Goal: Find specific page/section: Find specific page/section

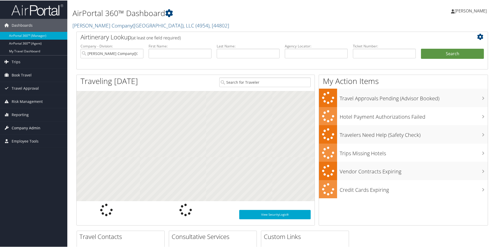
click at [33, 128] on span "Company Admin" at bounding box center [26, 127] width 29 height 13
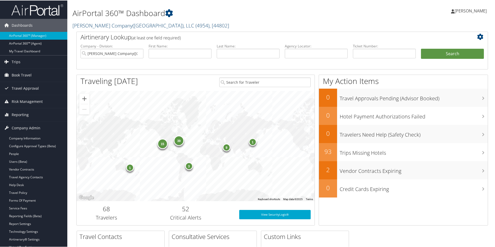
click at [94, 24] on link "Nielsen Company(US), LLC ( 4954 ) , [ 44802 ]" at bounding box center [151, 25] width 157 height 7
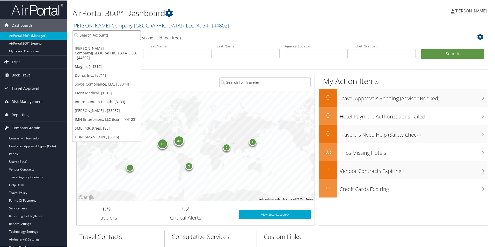
click at [95, 33] on input "search" at bounding box center [107, 35] width 68 height 10
type input "AM G"
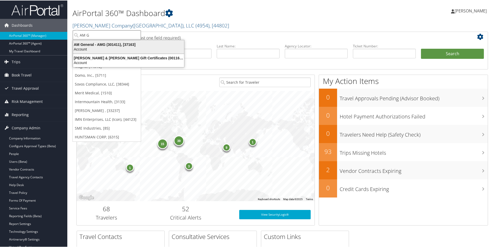
click at [105, 46] on div "AM General - AMG (301411), [37163]" at bounding box center [128, 44] width 117 height 5
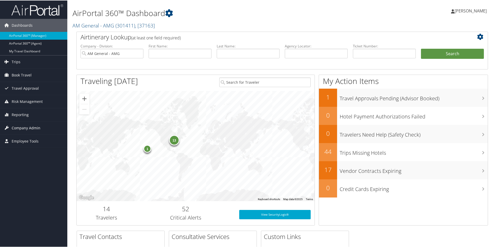
click at [27, 127] on span "Company Admin" at bounding box center [26, 127] width 29 height 13
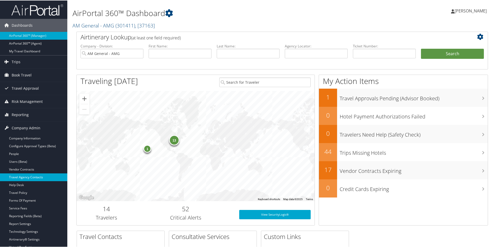
click at [28, 176] on link "Travel Agency Contacts" at bounding box center [33, 177] width 67 height 8
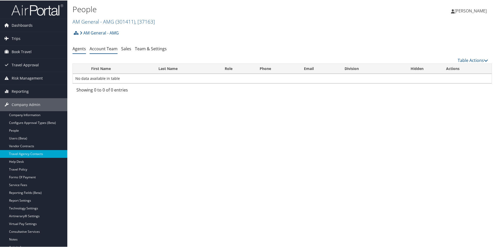
click at [110, 51] on li "Account Team" at bounding box center [104, 48] width 28 height 9
click at [106, 50] on link "Account Team" at bounding box center [104, 48] width 28 height 6
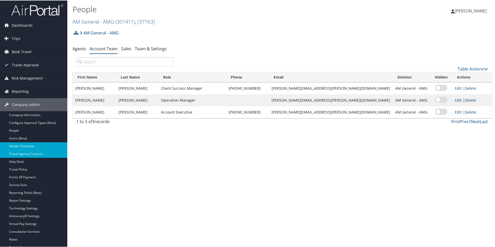
click at [35, 148] on link "Vendor Contracts" at bounding box center [33, 146] width 67 height 8
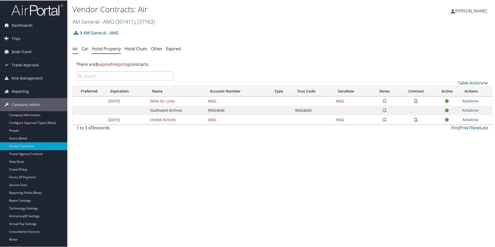
click at [101, 49] on link "Hotel Property" at bounding box center [106, 48] width 29 height 6
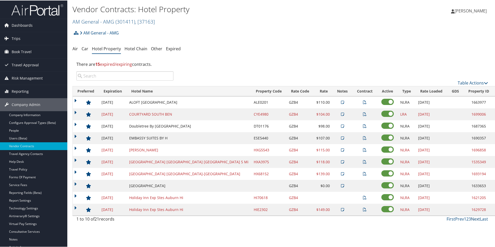
click at [476, 219] on link "Next" at bounding box center [475, 219] width 9 height 6
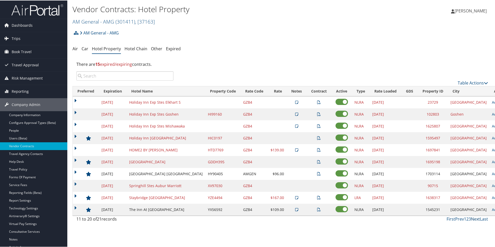
click at [472, 218] on link "Next" at bounding box center [475, 219] width 9 height 6
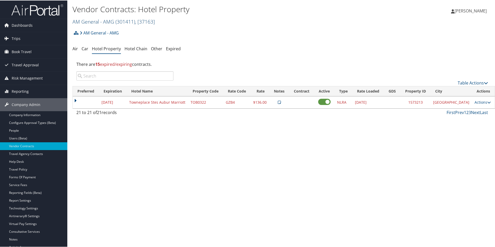
click at [108, 20] on link "AM General - AMG ( 301411 ) , [ 37163 ]" at bounding box center [114, 21] width 82 height 7
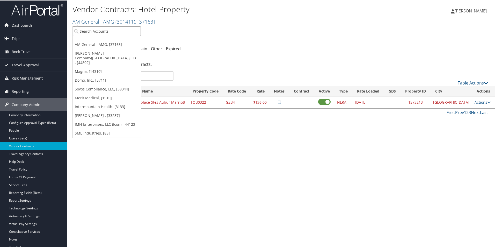
click at [102, 32] on input "search" at bounding box center [107, 31] width 68 height 10
type input "acre"
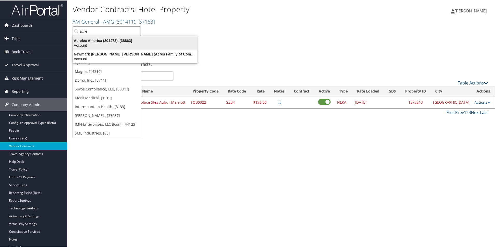
click at [99, 45] on div "Account" at bounding box center [135, 44] width 130 height 5
